Goal: Book appointment/travel/reservation

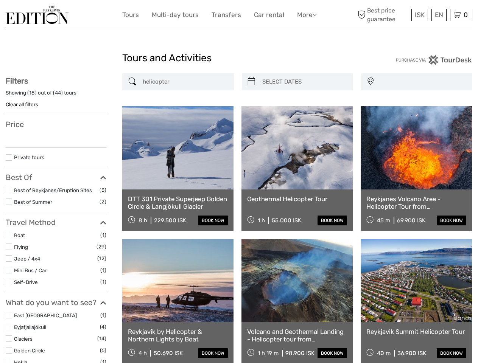
select select
type input "[DATE] - [DATE]"
select select
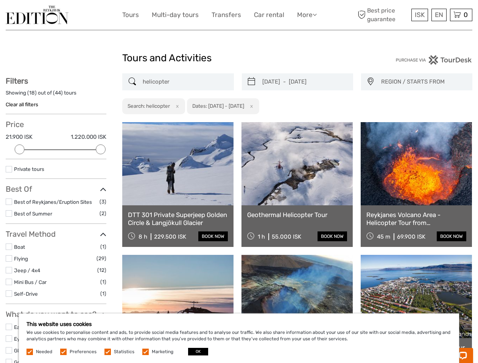
click at [306, 15] on link "More" at bounding box center [307, 14] width 20 height 11
click at [315, 14] on icon at bounding box center [315, 14] width 4 height 6
click at [419, 15] on span "ISK" at bounding box center [420, 15] width 10 height 8
click at [439, 15] on div "EN English Español Deutsch" at bounding box center [439, 15] width 15 height 12
click at [461, 15] on div "0 Items Total 0 ISK Checkout The shopping cart is empty." at bounding box center [461, 15] width 22 height 12
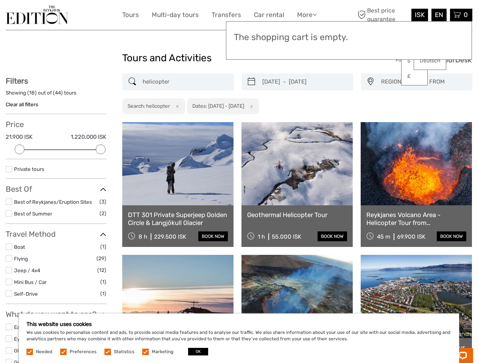
click at [20, 150] on div at bounding box center [20, 150] width 10 height 10
click at [101, 165] on div "Private tours" at bounding box center [56, 172] width 101 height 14
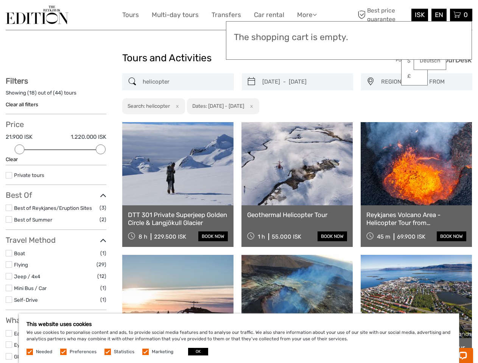
scroll to position [41, 0]
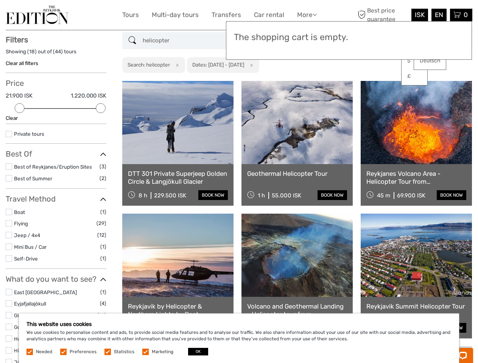
click at [251, 82] on link at bounding box center [297, 122] width 111 height 83
click at [304, 82] on link at bounding box center [297, 122] width 111 height 83
click at [370, 82] on link at bounding box center [416, 122] width 111 height 83
